Goal: Complete application form

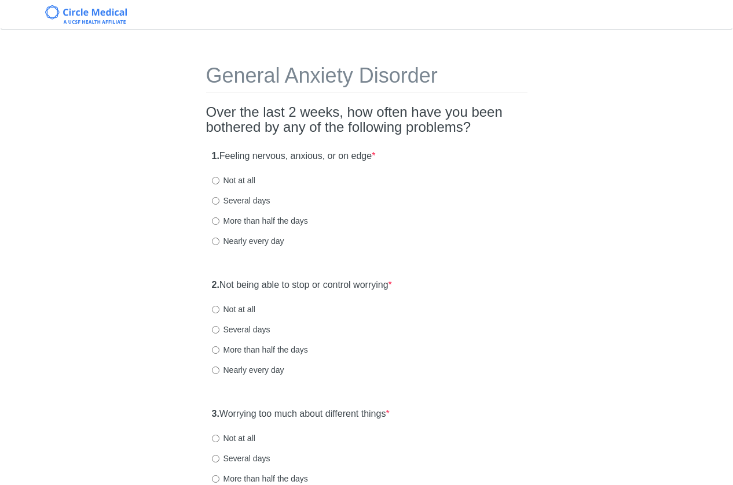
click at [440, 247] on div "Nearly every day" at bounding box center [367, 242] width 310 height 12
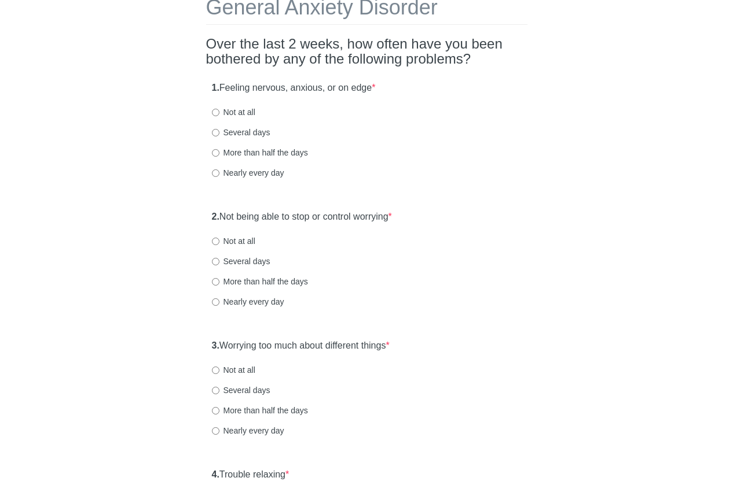
scroll to position [69, 0]
click at [233, 114] on label "Not at all" at bounding box center [233, 111] width 43 height 12
click at [219, 114] on input "Not at all" at bounding box center [216, 112] width 8 height 8
radio input "true"
drag, startPoint x: 471, startPoint y: 153, endPoint x: 461, endPoint y: 171, distance: 21.0
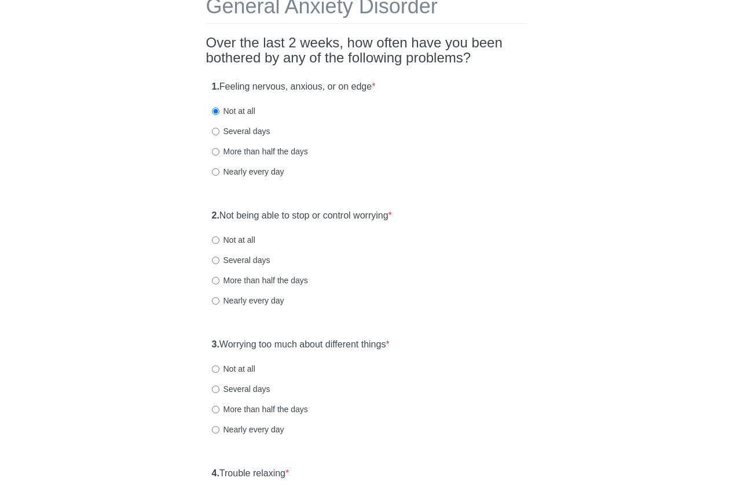
click at [471, 153] on div "More than half the days" at bounding box center [367, 152] width 310 height 12
drag, startPoint x: 364, startPoint y: 220, endPoint x: 390, endPoint y: 219, distance: 26.0
click at [365, 220] on label "2. Not being able to stop or control worrying *" at bounding box center [302, 215] width 180 height 13
click at [584, 227] on div "General Anxiety Disorder Over the last 2 weeks, how often have you been bothere…" at bounding box center [366, 475] width 677 height 1006
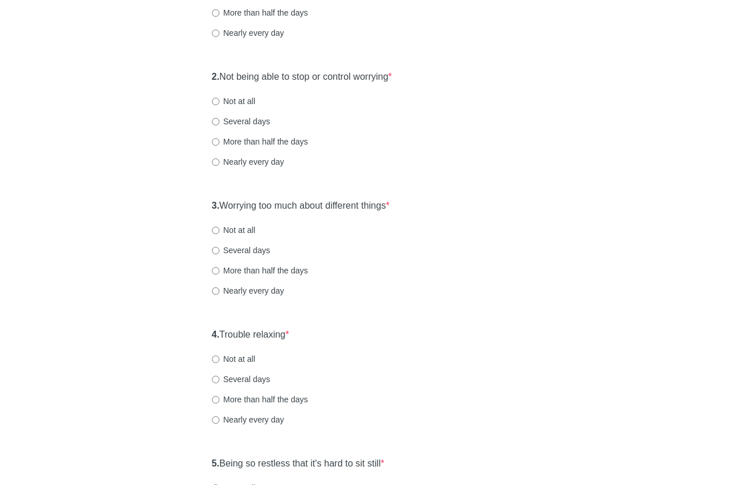
scroll to position [231, 0]
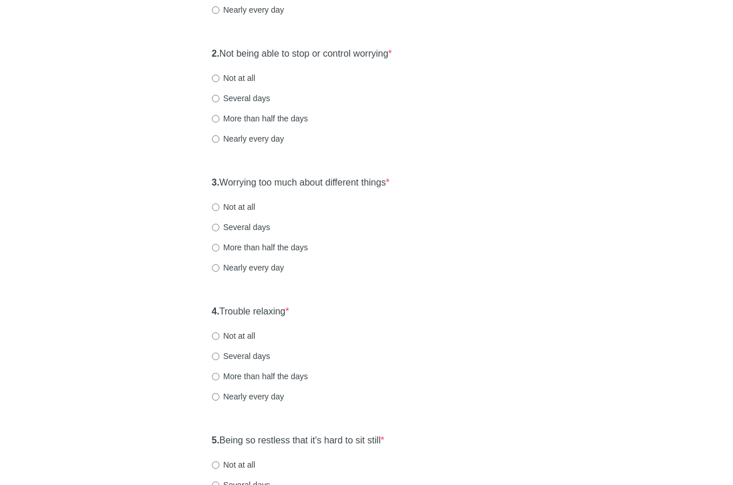
click at [248, 80] on label "Not at all" at bounding box center [233, 78] width 43 height 12
click at [219, 80] on input "Not at all" at bounding box center [216, 79] width 8 height 8
radio input "true"
click at [287, 186] on label "3. Worrying too much about different things *" at bounding box center [301, 182] width 178 height 13
click at [513, 218] on div "3. Worrying too much about different things * Not at all Several days More than…" at bounding box center [366, 231] width 321 height 120
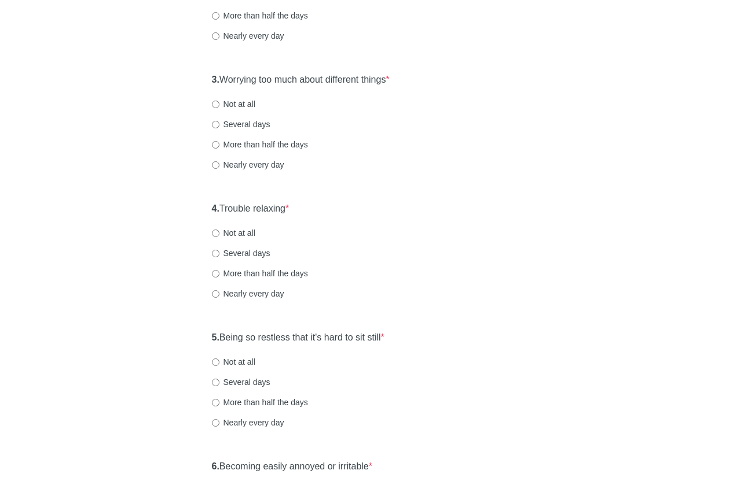
scroll to position [347, 0]
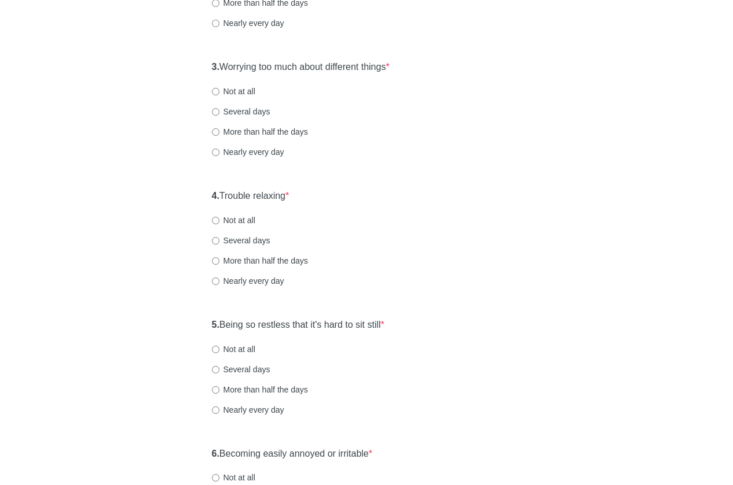
click at [244, 94] on label "Not at all" at bounding box center [233, 92] width 43 height 12
click at [219, 94] on input "Not at all" at bounding box center [216, 92] width 8 height 8
radio input "true"
click at [281, 198] on label "4. Trouble relaxing *" at bounding box center [251, 196] width 78 height 13
click at [485, 233] on div "4. Trouble relaxing * Not at all Several days More than half the days Nearly ev…" at bounding box center [366, 244] width 321 height 120
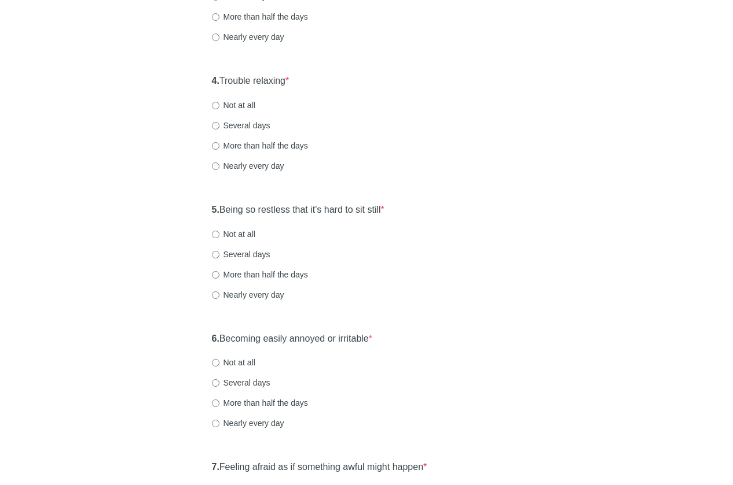
scroll to position [463, 0]
click at [238, 106] on label "Not at all" at bounding box center [233, 105] width 43 height 12
click at [219, 106] on input "Not at all" at bounding box center [216, 105] width 8 height 8
radio input "true"
click at [331, 209] on label "5. Being so restless that it's hard to sit still *" at bounding box center [298, 209] width 172 height 13
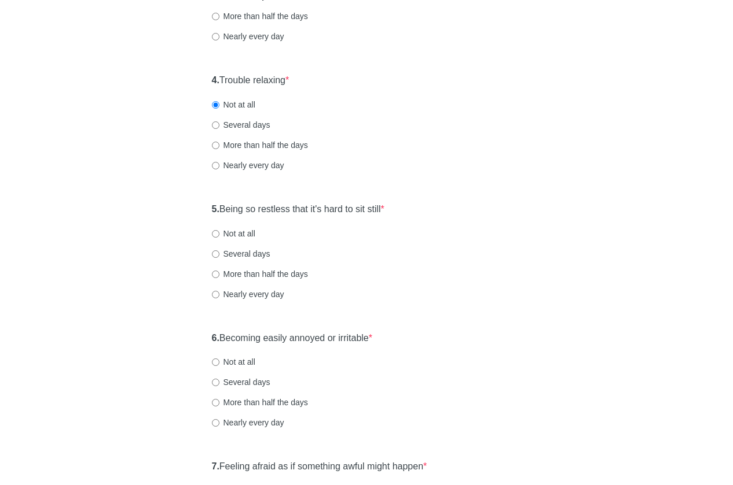
click at [461, 220] on div "5. Being so restless that it's hard to sit still * Not at all Several days More…" at bounding box center [366, 257] width 321 height 120
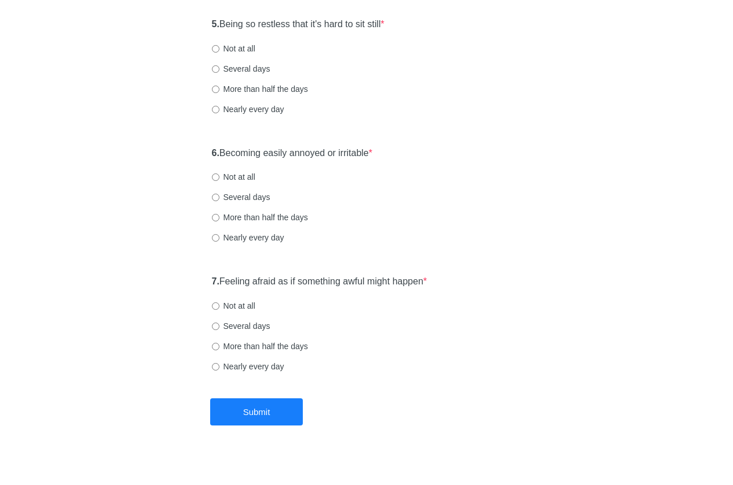
scroll to position [659, 0]
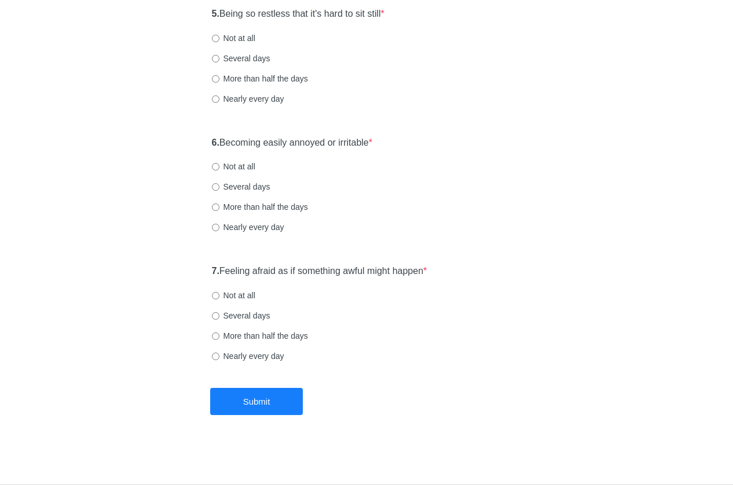
click at [241, 41] on label "Not at all" at bounding box center [233, 38] width 43 height 12
click at [219, 41] on input "Not at all" at bounding box center [216, 39] width 8 height 8
radio input "true"
click at [327, 142] on label "6. Becoming easily annoyed or irritable *" at bounding box center [292, 143] width 161 height 13
click at [485, 165] on div "Not at all" at bounding box center [367, 167] width 310 height 12
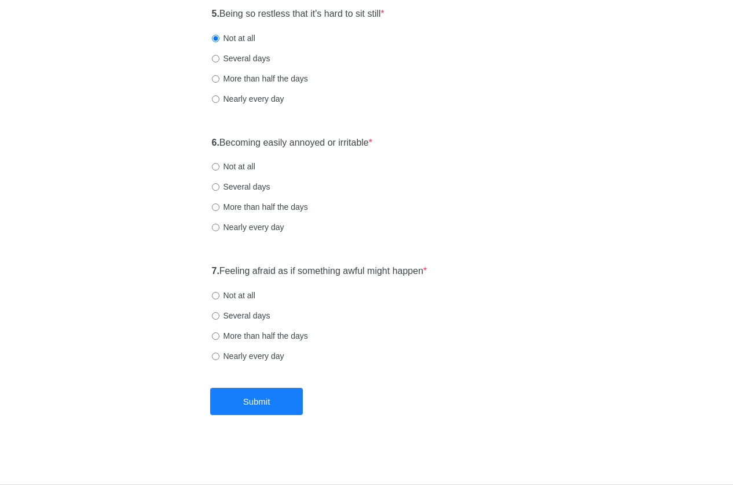
click at [237, 171] on label "Not at all" at bounding box center [233, 167] width 43 height 12
click at [219, 171] on input "Not at all" at bounding box center [216, 167] width 8 height 8
radio input "true"
click at [301, 272] on label "7. Feeling afraid as if something awful might happen *" at bounding box center [319, 271] width 215 height 13
click at [219, 297] on input "Not at all" at bounding box center [216, 296] width 8 height 8
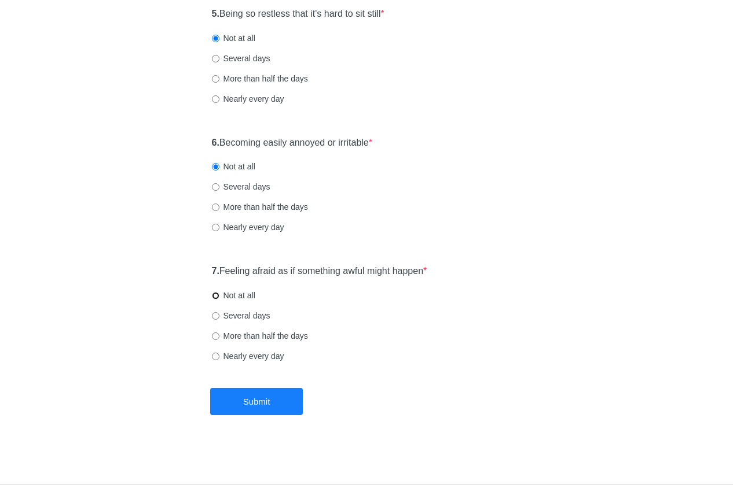
radio input "true"
click at [272, 400] on button "Submit" at bounding box center [256, 401] width 93 height 27
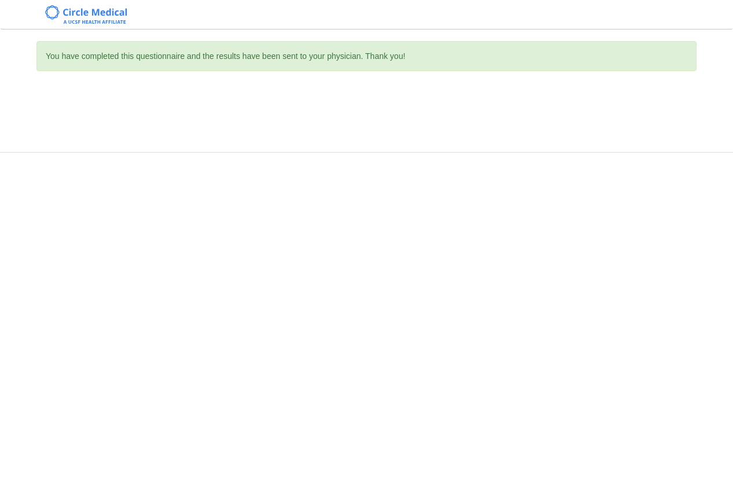
scroll to position [0, 0]
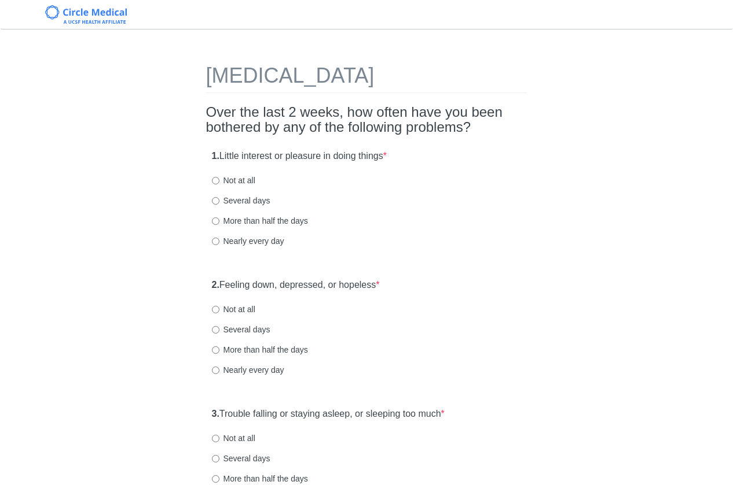
click at [258, 182] on div "Not at all" at bounding box center [367, 181] width 310 height 12
click at [255, 182] on label "Not at all" at bounding box center [233, 181] width 43 height 12
click at [219, 182] on input "Not at all" at bounding box center [216, 181] width 8 height 8
radio input "true"
click at [242, 307] on label "Not at all" at bounding box center [233, 310] width 43 height 12
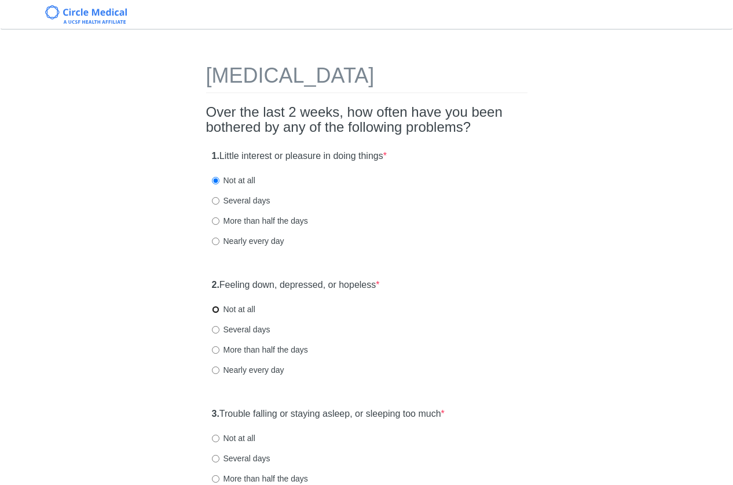
click at [219, 307] on input "Not at all" at bounding box center [216, 310] width 8 height 8
radio input "true"
drag, startPoint x: 406, startPoint y: 305, endPoint x: 414, endPoint y: 303, distance: 8.4
click at [406, 305] on div "Not at all" at bounding box center [367, 310] width 310 height 12
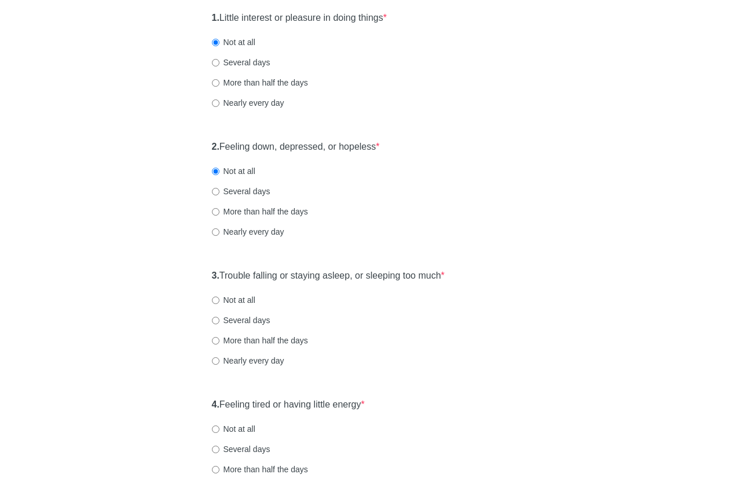
scroll to position [139, 0]
drag, startPoint x: 227, startPoint y: 303, endPoint x: 244, endPoint y: 301, distance: 16.3
click at [227, 303] on label "Not at all" at bounding box center [233, 300] width 43 height 12
click at [219, 303] on input "Not at all" at bounding box center [216, 300] width 8 height 8
radio input "true"
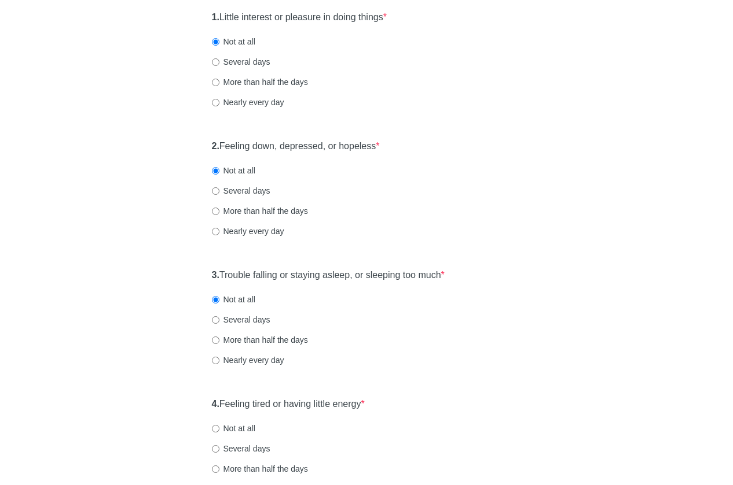
click at [517, 298] on div "Not at all" at bounding box center [367, 300] width 310 height 12
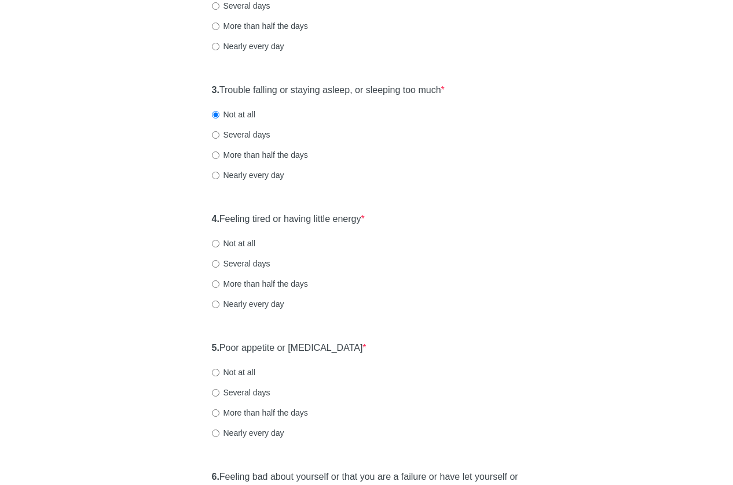
scroll to position [347, 0]
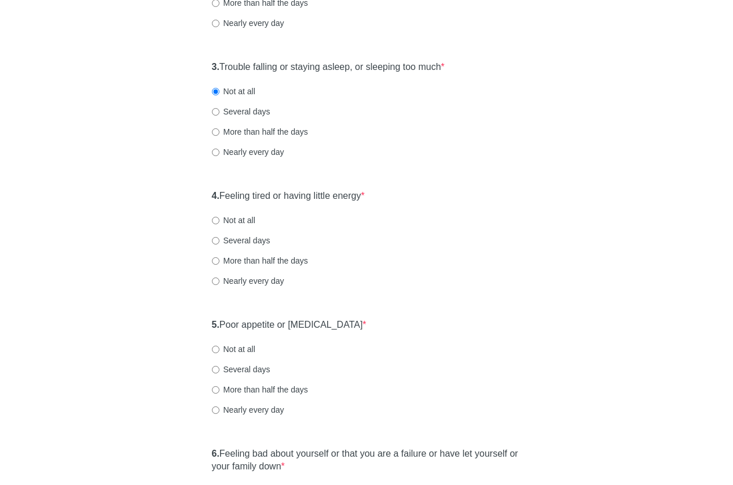
click at [256, 108] on label "Several days" at bounding box center [241, 112] width 58 height 12
click at [219, 108] on input "Several days" at bounding box center [216, 112] width 8 height 8
radio input "true"
click at [278, 69] on label "3. Trouble falling or staying asleep, or sleeping too much *" at bounding box center [328, 67] width 233 height 13
click at [341, 196] on label "4. Feeling tired or having little energy *" at bounding box center [288, 196] width 153 height 13
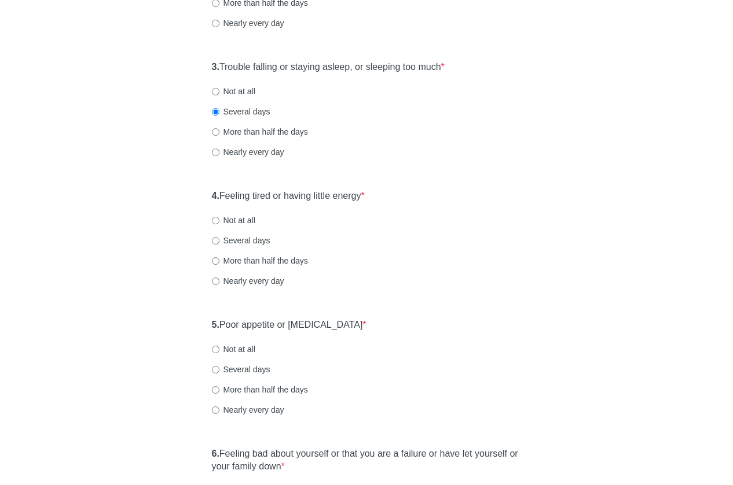
click at [348, 199] on label "4. Feeling tired or having little energy *" at bounding box center [288, 196] width 153 height 13
click at [452, 242] on div "Several days" at bounding box center [367, 241] width 310 height 12
click at [435, 238] on div "Several days" at bounding box center [367, 241] width 310 height 12
click at [348, 193] on label "4. Feeling tired or having little energy *" at bounding box center [288, 196] width 153 height 13
click at [489, 224] on div "Not at all" at bounding box center [367, 221] width 310 height 12
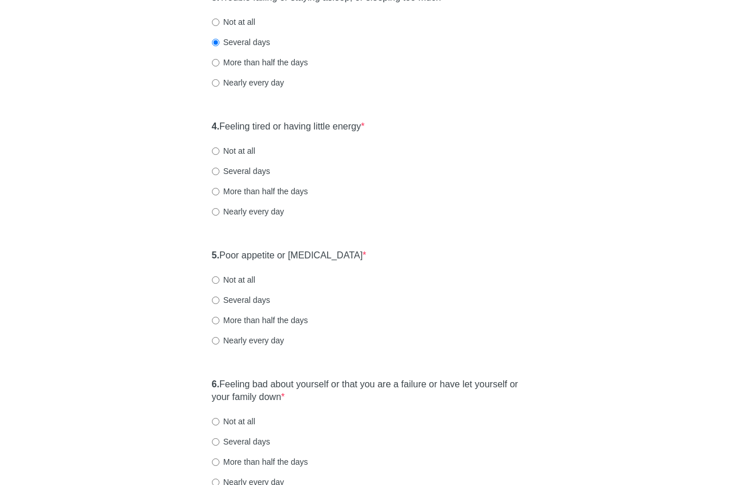
scroll to position [440, 0]
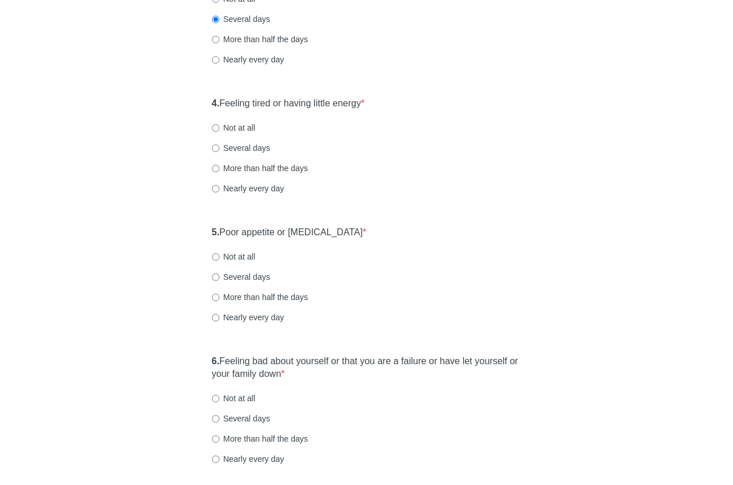
click at [227, 128] on label "Not at all" at bounding box center [233, 128] width 43 height 12
click at [219, 128] on input "Not at all" at bounding box center [216, 128] width 8 height 8
radio input "true"
click at [331, 234] on label "5. Poor appetite or [MEDICAL_DATA] *" at bounding box center [289, 232] width 155 height 13
click at [476, 244] on div "5. Poor appetite or [MEDICAL_DATA] * Not at all Several days More than half the…" at bounding box center [366, 280] width 321 height 120
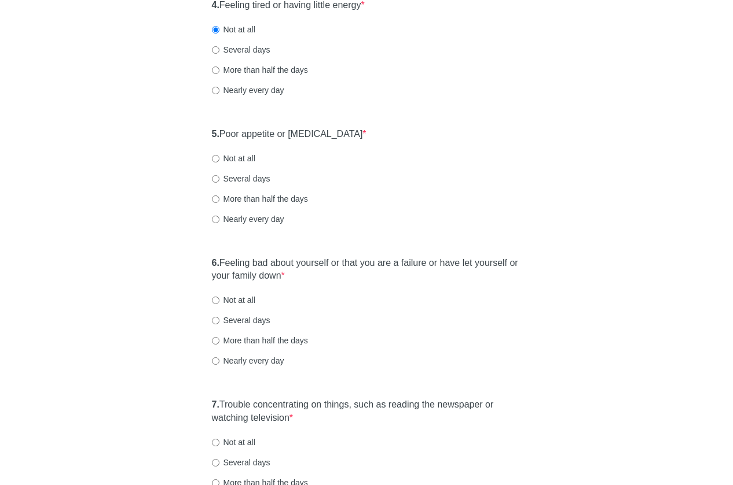
scroll to position [556, 0]
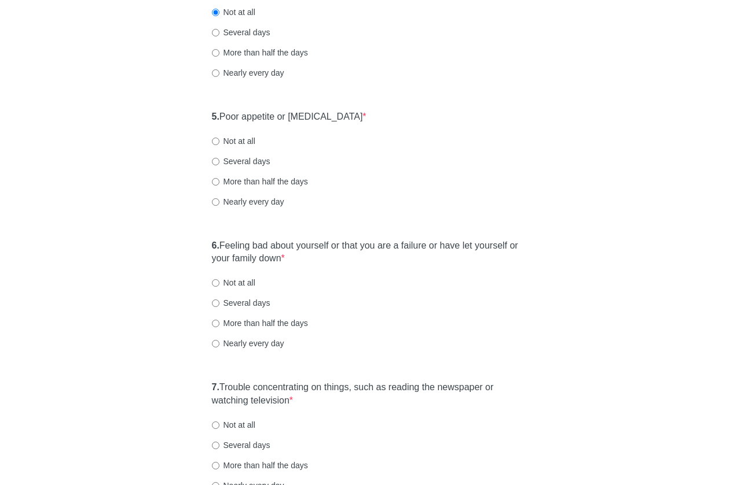
click at [245, 140] on label "Not at all" at bounding box center [233, 141] width 43 height 12
click at [219, 140] on input "Not at all" at bounding box center [216, 142] width 8 height 8
radio input "true"
click at [313, 248] on label "6. Feeling bad about yourself or that you are a failure or have let yourself or…" at bounding box center [367, 253] width 310 height 27
click at [364, 249] on label "6. Feeling bad about yourself or that you are a failure or have let yourself or…" at bounding box center [367, 253] width 310 height 27
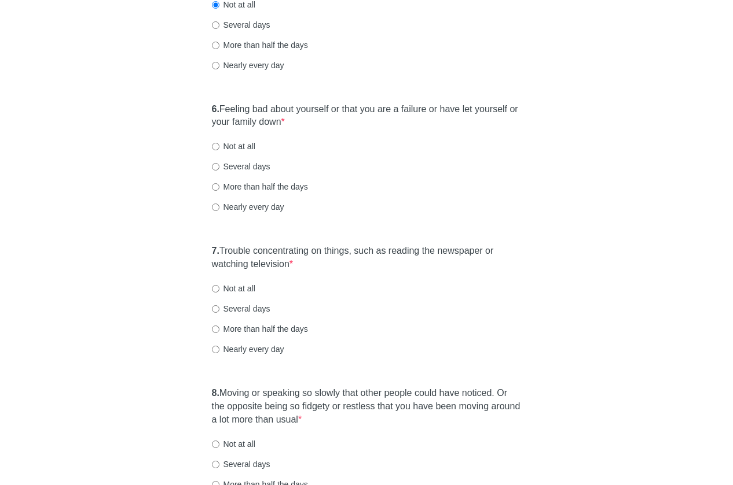
scroll to position [694, 0]
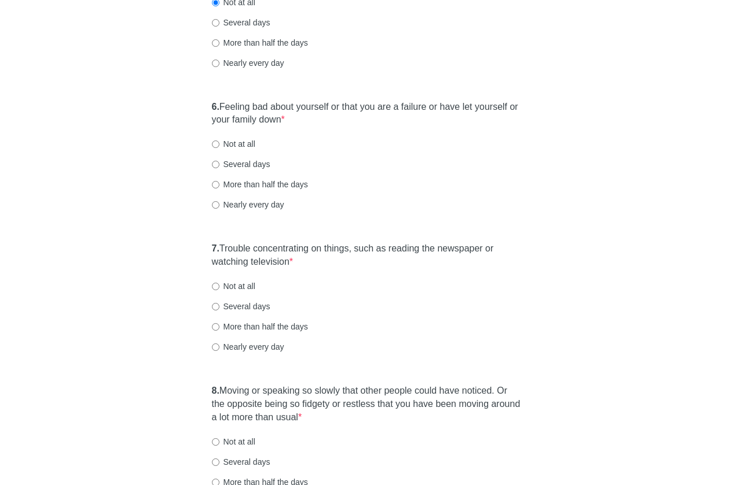
click at [233, 140] on label "Not at all" at bounding box center [233, 144] width 43 height 12
click at [219, 141] on input "Not at all" at bounding box center [216, 145] width 8 height 8
radio input "true"
click at [340, 244] on label "7. Trouble concentrating on things, such as reading the newspaper or watching t…" at bounding box center [367, 255] width 310 height 27
click at [689, 286] on div "[MEDICAL_DATA] Over the last 2 weeks, how often have you been bothered by any o…" at bounding box center [366, 5] width 677 height 1316
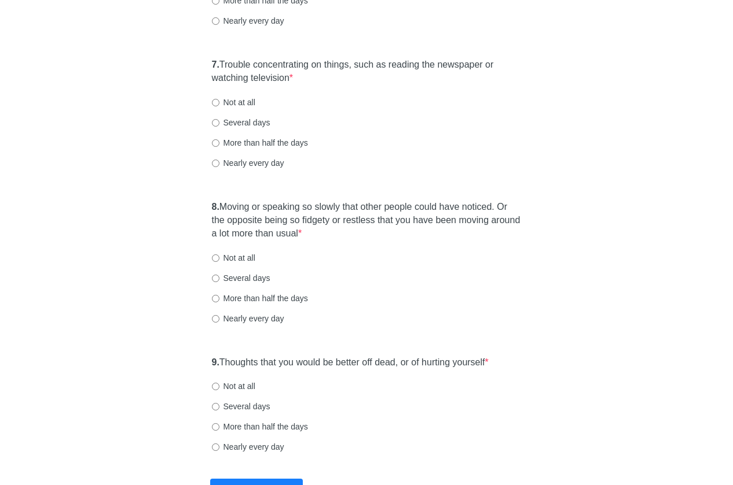
scroll to position [880, 0]
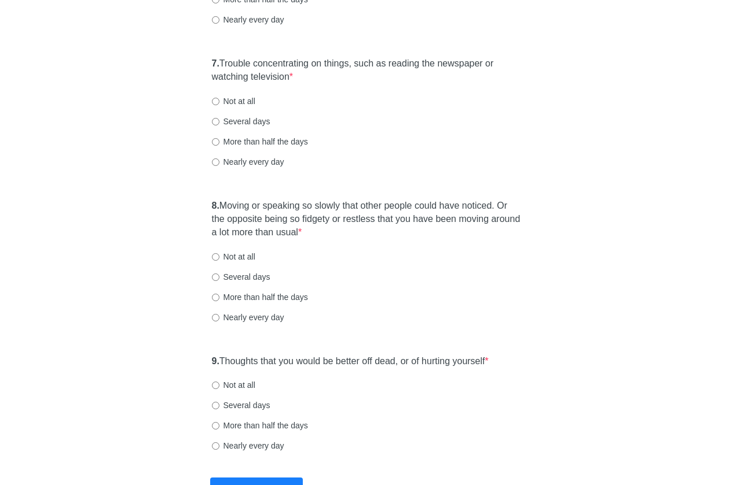
click at [237, 100] on label "Not at all" at bounding box center [233, 101] width 43 height 12
click at [219, 100] on input "Not at all" at bounding box center [216, 102] width 8 height 8
radio input "true"
click at [301, 233] on span "*" at bounding box center [299, 232] width 3 height 10
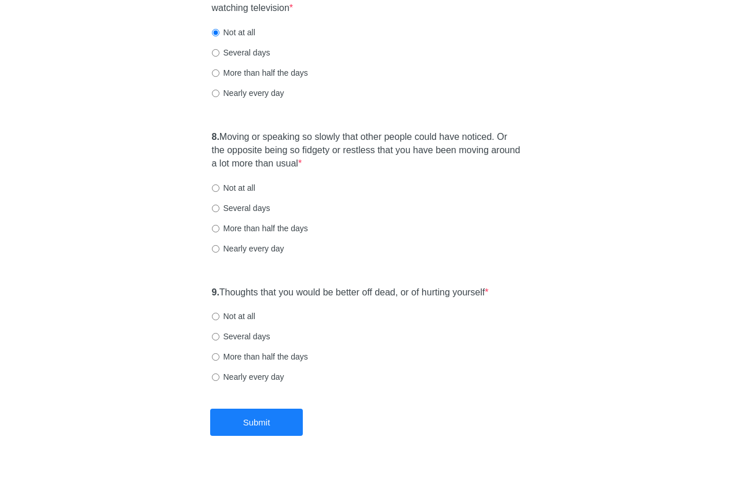
scroll to position [969, 0]
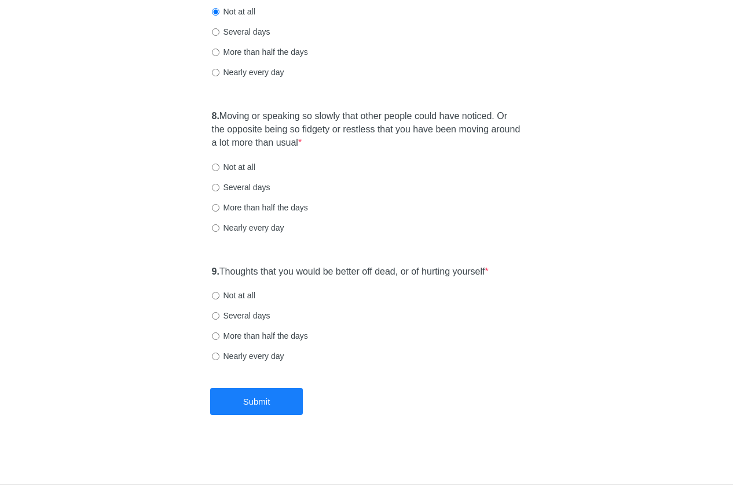
click at [248, 166] on label "Not at all" at bounding box center [233, 167] width 43 height 12
click at [219, 166] on input "Not at all" at bounding box center [216, 168] width 8 height 8
radio input "true"
click at [398, 273] on label "9. Thoughts that you would be better off dead, or of hurting yourself *" at bounding box center [350, 272] width 277 height 13
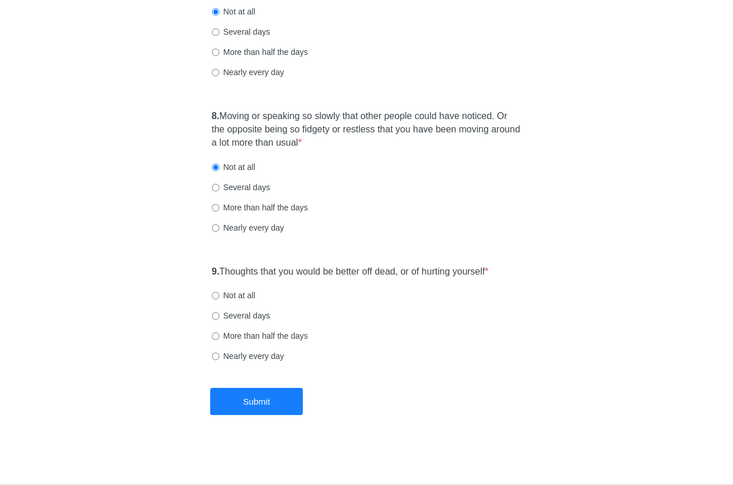
click at [251, 300] on label "Not at all" at bounding box center [233, 296] width 43 height 12
click at [219, 300] on input "Not at all" at bounding box center [216, 296] width 8 height 8
radio input "true"
click at [282, 400] on button "Submit" at bounding box center [256, 401] width 93 height 27
